Goal: Find specific page/section: Find specific page/section

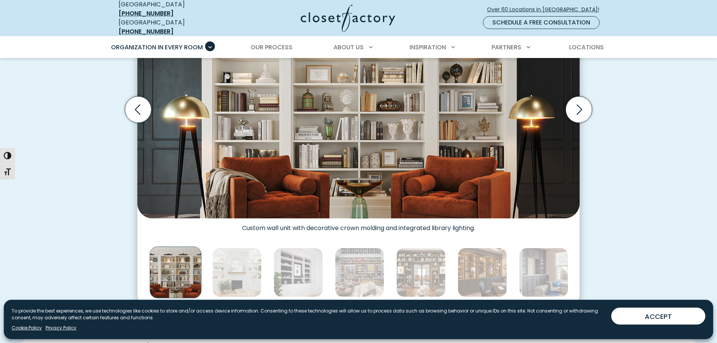
scroll to position [351, 0]
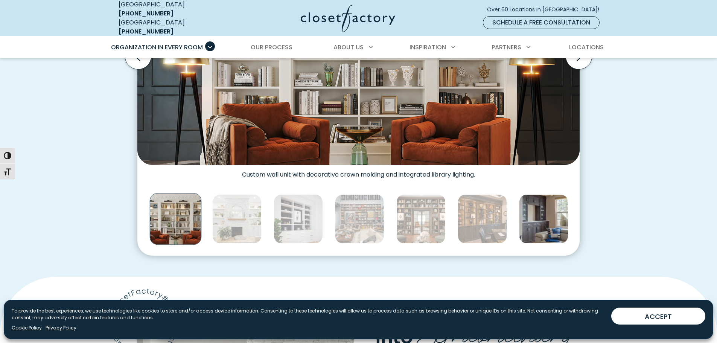
click at [530, 212] on img "Thumbnail Gallery" at bounding box center [543, 218] width 49 height 49
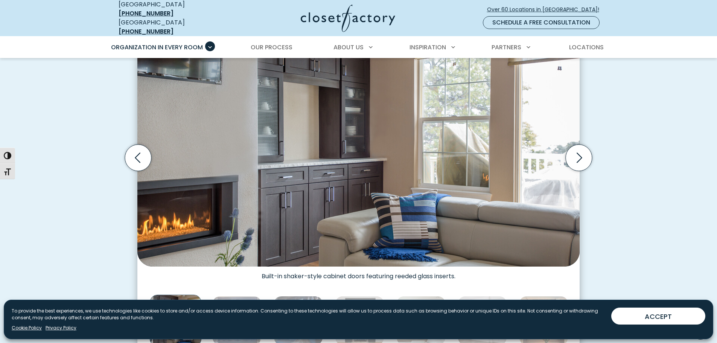
scroll to position [201, 0]
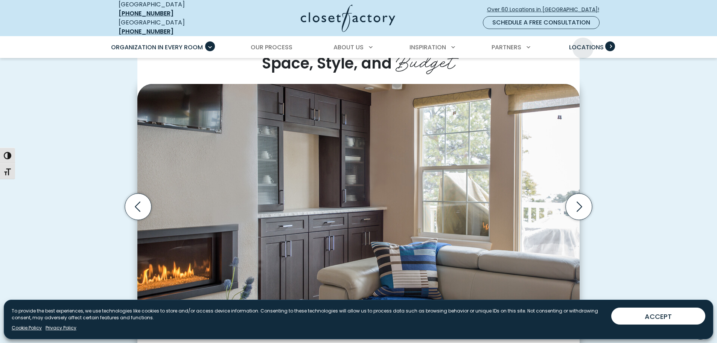
click at [583, 43] on span "Locations" at bounding box center [586, 47] width 35 height 9
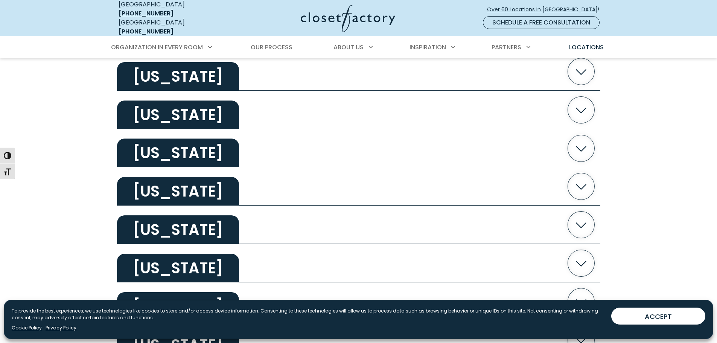
scroll to position [1304, 0]
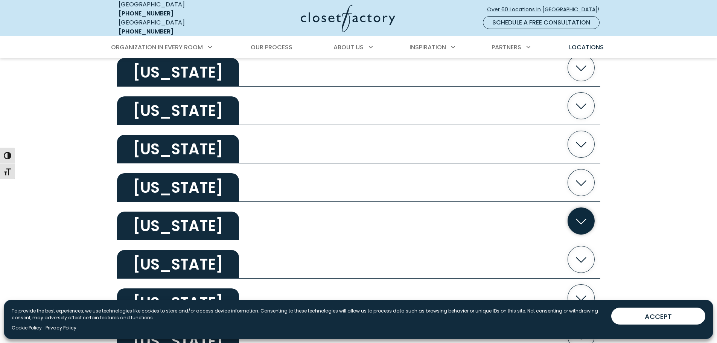
click at [576, 216] on icon "button" at bounding box center [580, 221] width 27 height 27
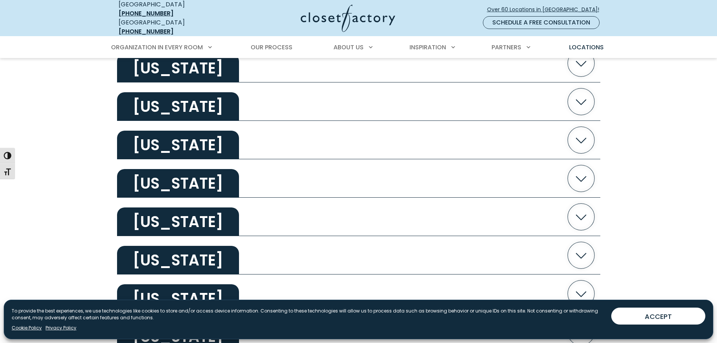
scroll to position [702, 0]
